Goal: Task Accomplishment & Management: Manage account settings

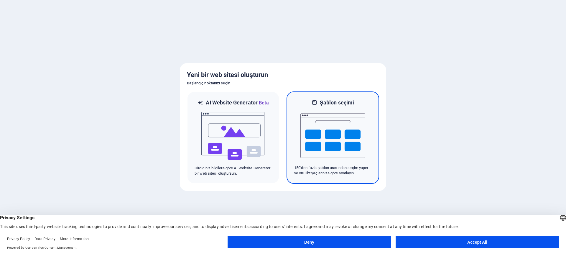
click at [332, 141] on img at bounding box center [333, 135] width 65 height 59
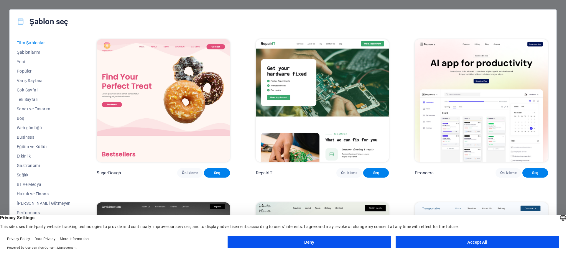
click at [475, 243] on button "Accept All" at bounding box center [477, 242] width 163 height 12
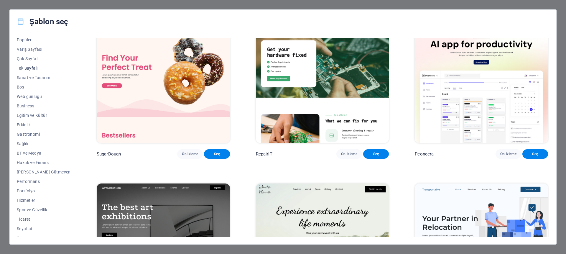
scroll to position [37, 0]
click at [24, 184] on span "Portfolyo" at bounding box center [44, 185] width 54 height 5
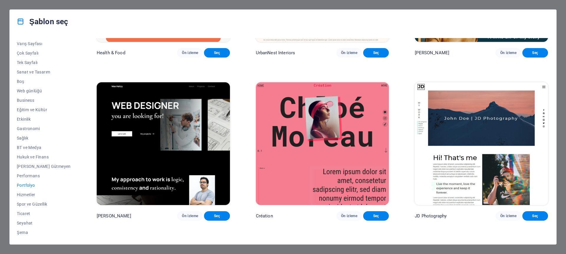
scroll to position [135, 0]
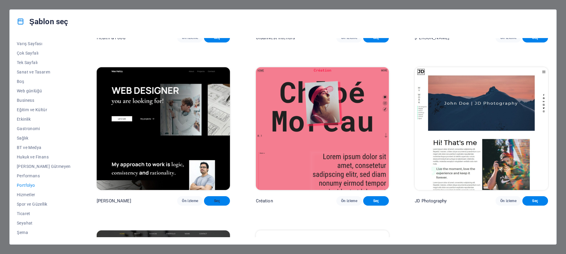
click at [204, 206] on button "Seç" at bounding box center [217, 200] width 26 height 9
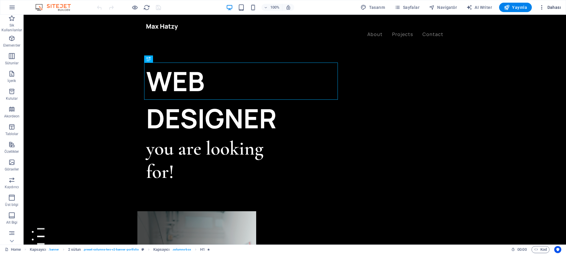
click at [554, 8] on span "Dahası" at bounding box center [550, 7] width 22 height 6
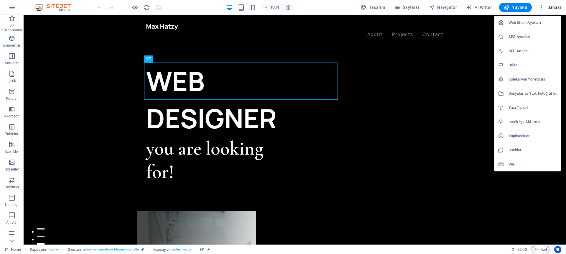
click at [534, 25] on h6 "Web Sitesi Ayarları" at bounding box center [533, 22] width 49 height 7
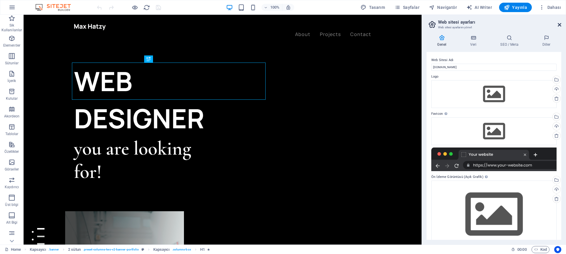
click at [560, 25] on icon at bounding box center [560, 24] width 4 height 5
